Goal: Find specific page/section: Find specific page/section

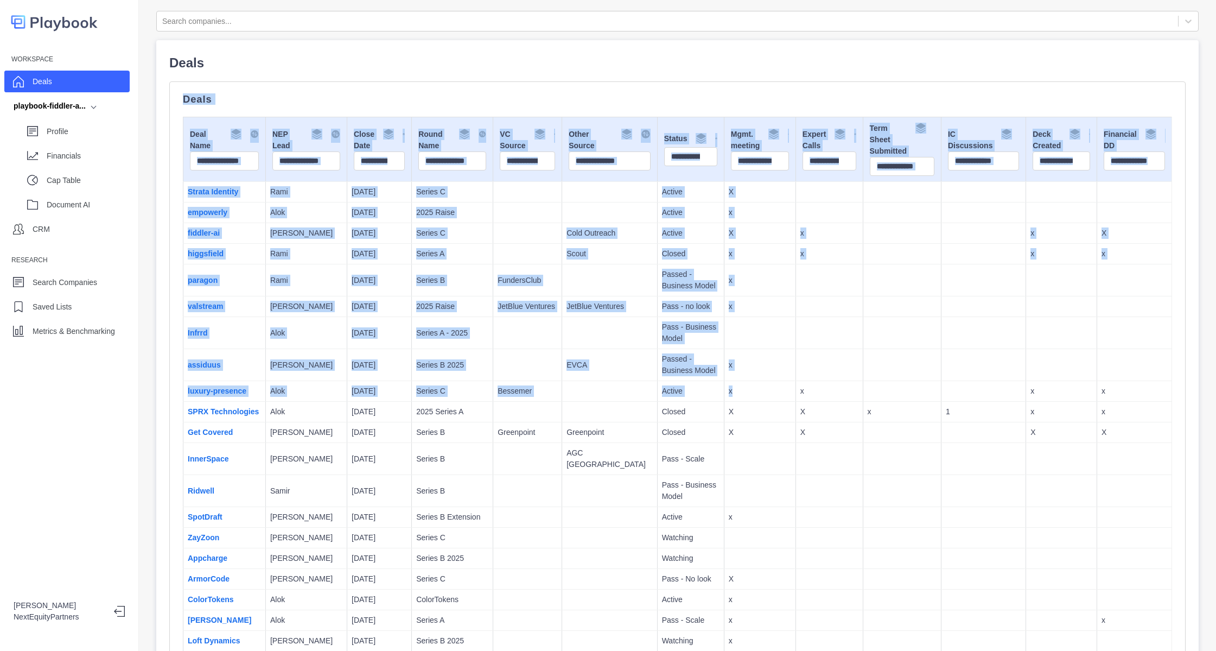
drag, startPoint x: 353, startPoint y: 48, endPoint x: 751, endPoint y: 373, distance: 513.9
click at [734, 343] on td at bounding box center [760, 333] width 72 height 32
